Goal: Consume media (video, audio): Consume media (video, audio)

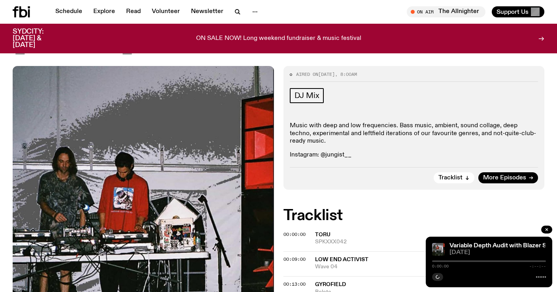
scroll to position [124, 0]
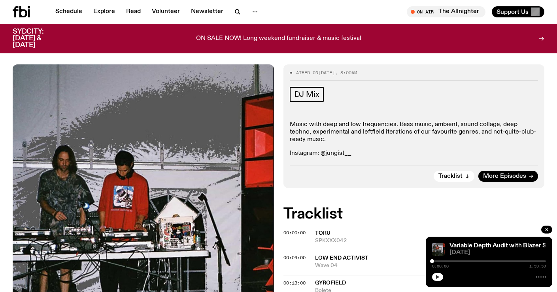
click at [436, 276] on icon "button" at bounding box center [438, 277] width 4 height 4
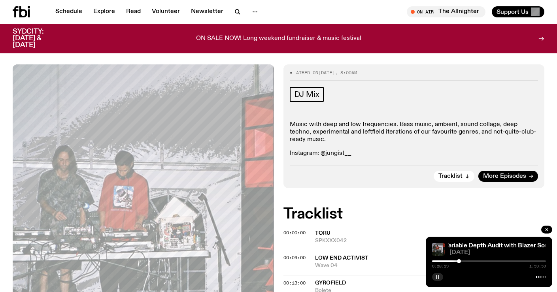
drag, startPoint x: 432, startPoint y: 260, endPoint x: 459, endPoint y: 260, distance: 26.9
click at [459, 260] on div at bounding box center [459, 261] width 4 height 4
drag, startPoint x: 459, startPoint y: 260, endPoint x: 472, endPoint y: 260, distance: 12.6
click at [461, 260] on div at bounding box center [459, 261] width 4 height 4
click at [474, 260] on div at bounding box center [472, 261] width 4 height 4
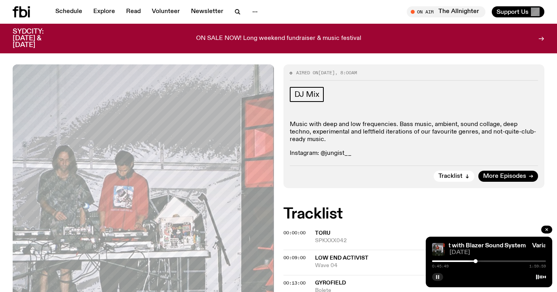
drag, startPoint x: 475, startPoint y: 260, endPoint x: 486, endPoint y: 260, distance: 10.7
click at [477, 260] on div at bounding box center [475, 261] width 4 height 4
click at [486, 260] on div at bounding box center [486, 261] width 4 height 4
drag, startPoint x: 486, startPoint y: 260, endPoint x: 491, endPoint y: 260, distance: 5.1
click at [489, 260] on div at bounding box center [487, 261] width 4 height 4
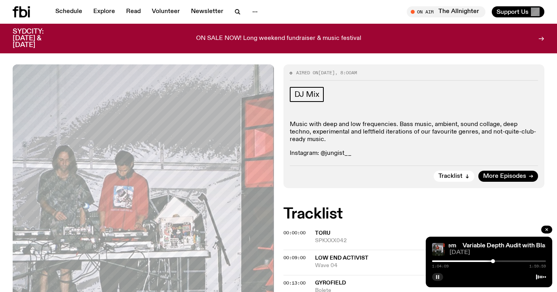
click at [493, 259] on div at bounding box center [493, 261] width 4 height 4
click at [494, 259] on div at bounding box center [494, 261] width 4 height 4
drag, startPoint x: 494, startPoint y: 259, endPoint x: 498, endPoint y: 259, distance: 4.3
click at [496, 259] on div at bounding box center [494, 261] width 4 height 4
click at [500, 259] on div at bounding box center [498, 261] width 4 height 4
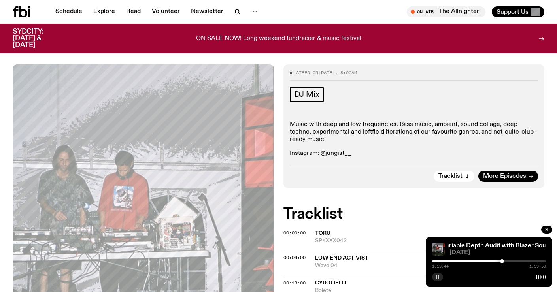
drag, startPoint x: 502, startPoint y: 259, endPoint x: 506, endPoint y: 259, distance: 4.7
click at [504, 259] on div at bounding box center [502, 261] width 4 height 4
drag, startPoint x: 506, startPoint y: 259, endPoint x: 511, endPoint y: 259, distance: 4.7
click at [511, 259] on div at bounding box center [511, 261] width 4 height 4
click at [515, 259] on div at bounding box center [515, 261] width 4 height 4
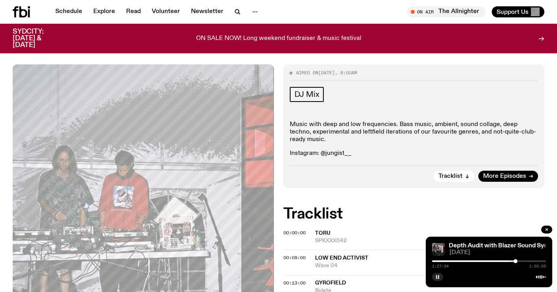
drag, startPoint x: 515, startPoint y: 259, endPoint x: 520, endPoint y: 259, distance: 5.1
click at [517, 259] on div at bounding box center [515, 261] width 4 height 4
click at [545, 229] on icon "button" at bounding box center [546, 229] width 5 height 5
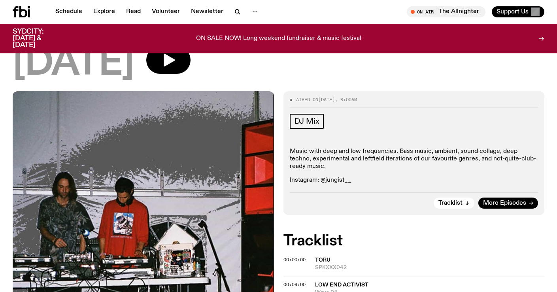
scroll to position [28, 0]
